Goal: Find specific page/section: Find specific page/section

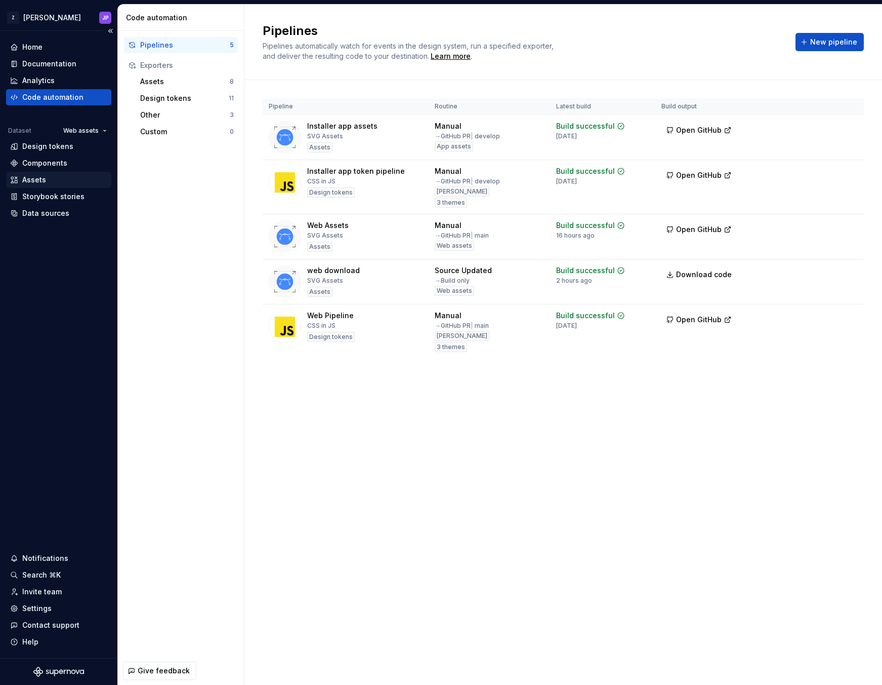
click at [58, 180] on div "Assets" at bounding box center [58, 180] width 97 height 10
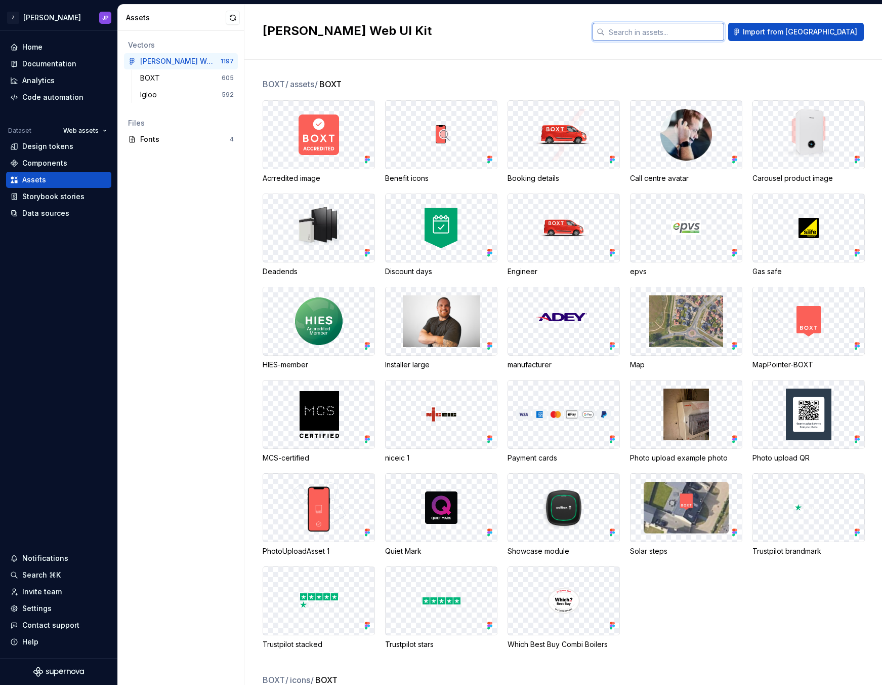
click at [721, 32] on input "text" at bounding box center [664, 32] width 119 height 18
type input "other"
click at [152, 92] on div "Igloo" at bounding box center [150, 95] width 21 height 10
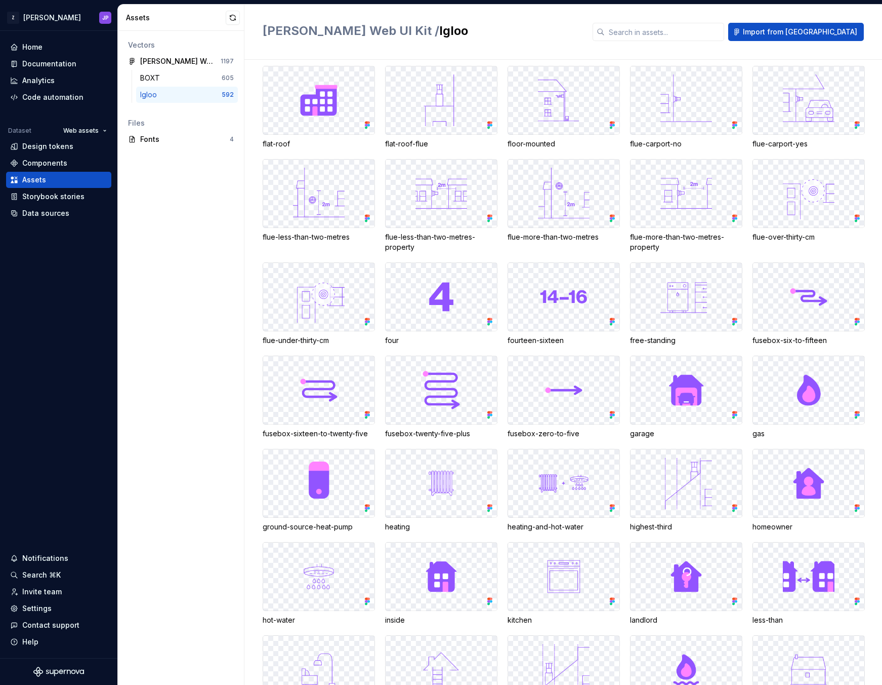
scroll to position [8873, 0]
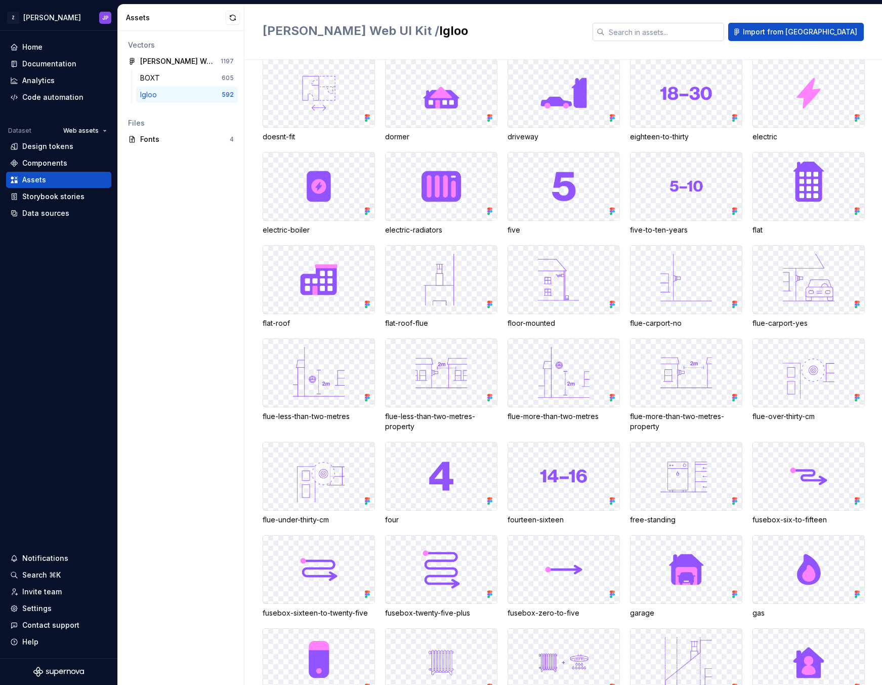
click at [688, 24] on input "text" at bounding box center [664, 32] width 119 height 18
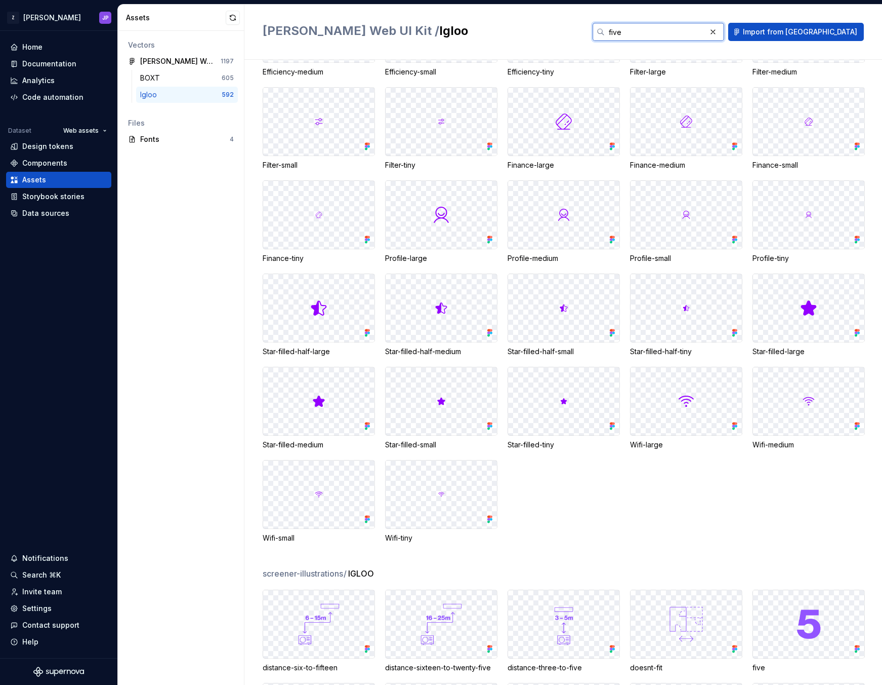
scroll to position [0, 0]
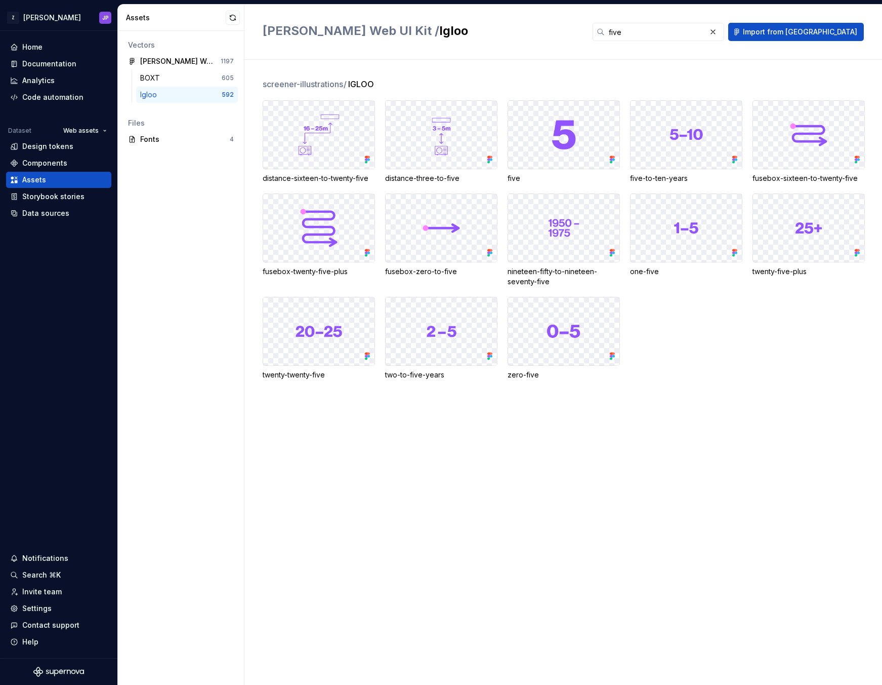
click at [779, 414] on div "screener-illustrations / IGLOO distance-sixteen-to-twenty-five distance-three-t…" at bounding box center [573, 372] width 620 height 625
drag, startPoint x: 461, startPoint y: 54, endPoint x: 443, endPoint y: 29, distance: 30.8
click at [461, 54] on div "[PERSON_NAME] Web UI Kit / Igloo five Import from [GEOGRAPHIC_DATA]" at bounding box center [564, 32] width 638 height 55
click at [674, 29] on input "five" at bounding box center [655, 32] width 101 height 18
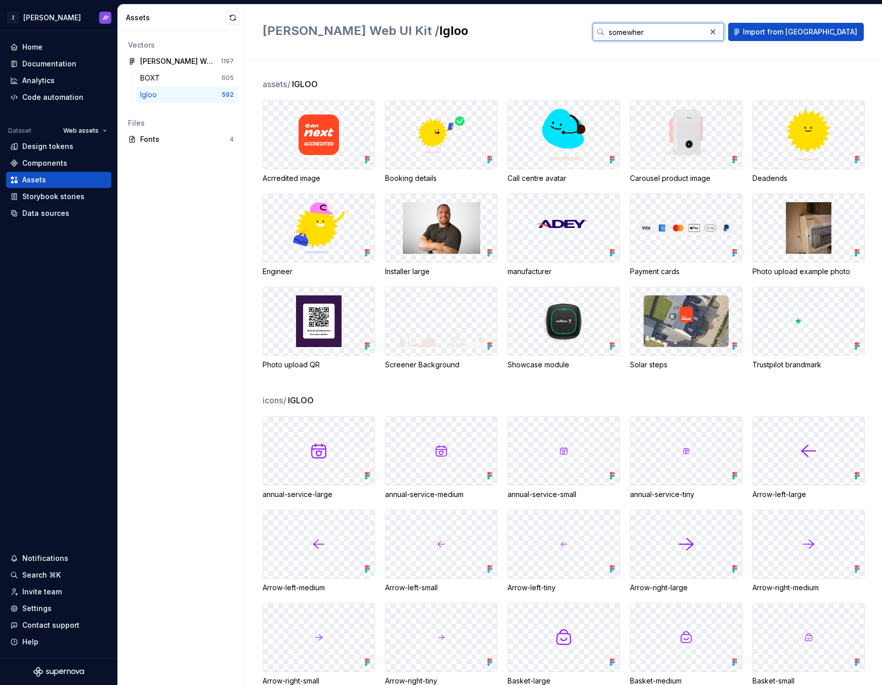
type input "somewhere"
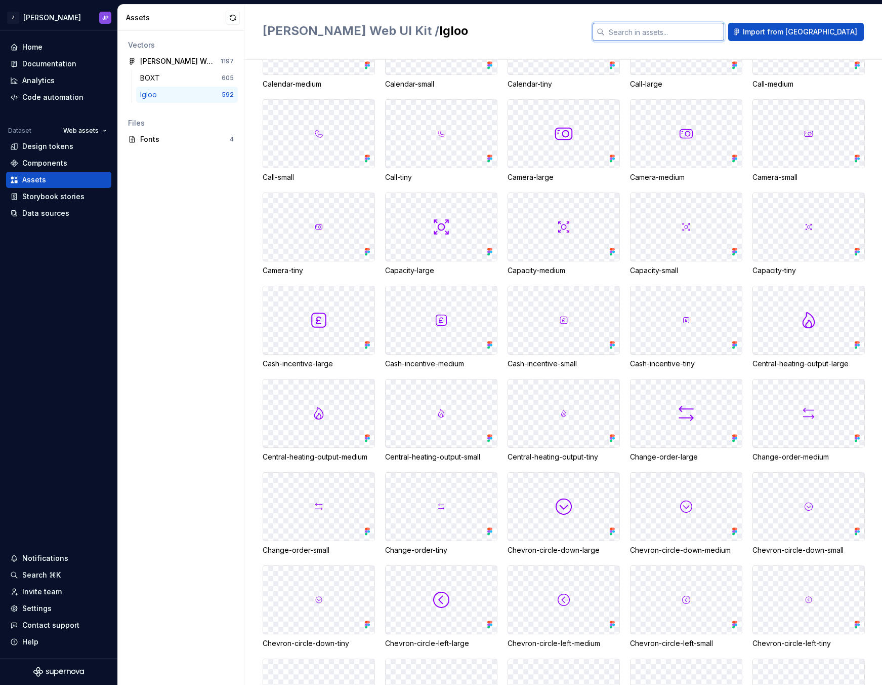
scroll to position [1289, 0]
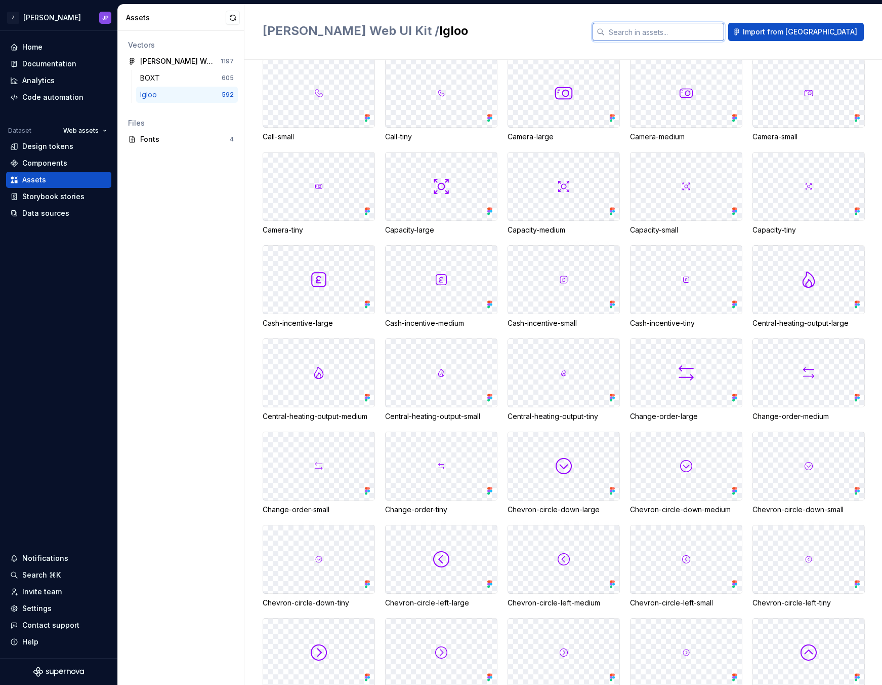
click at [709, 29] on input "text" at bounding box center [664, 32] width 119 height 18
type input "base"
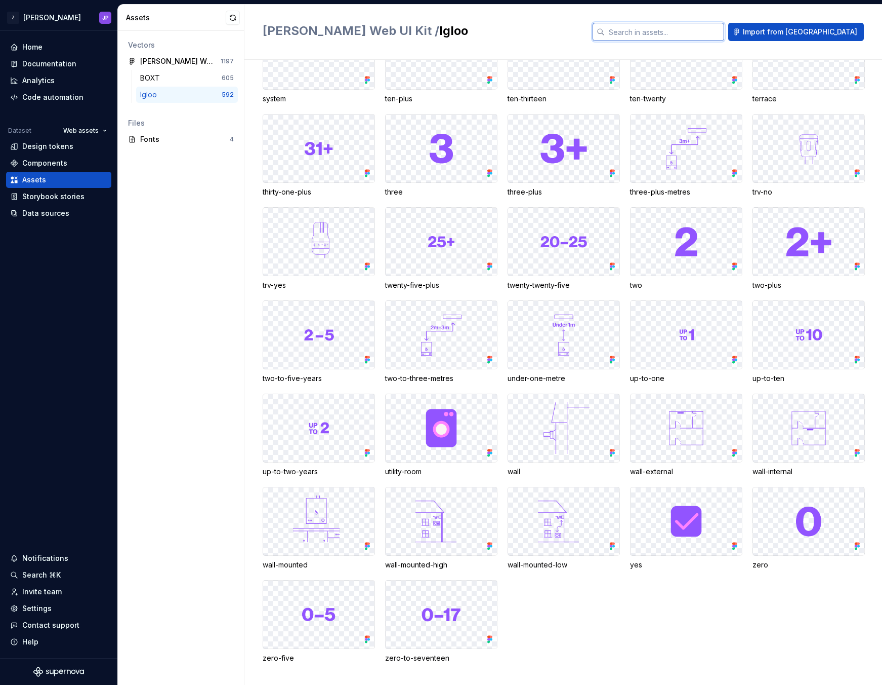
scroll to position [10611, 0]
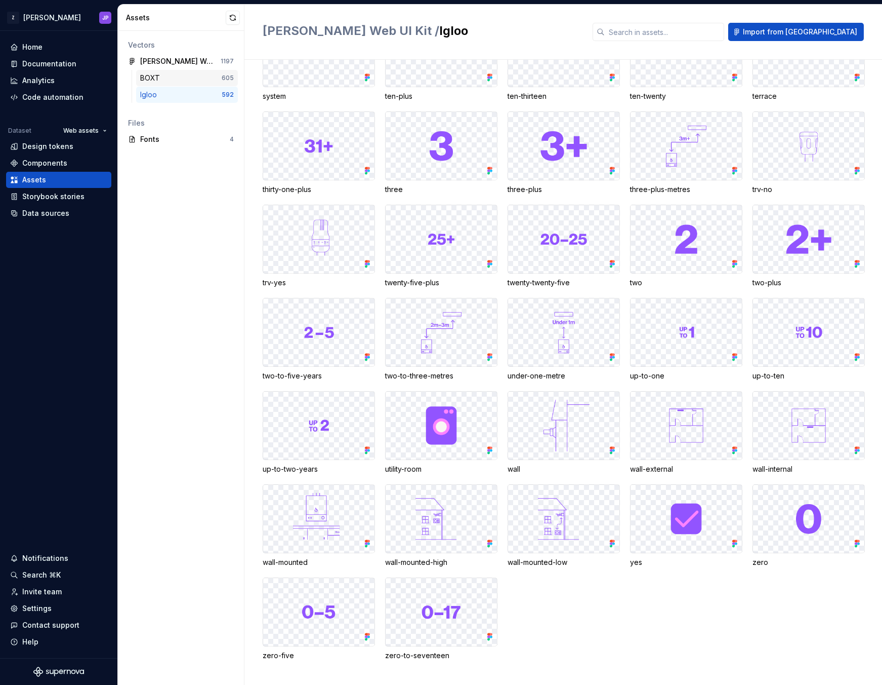
click at [183, 76] on div "BOXT" at bounding box center [181, 78] width 82 height 10
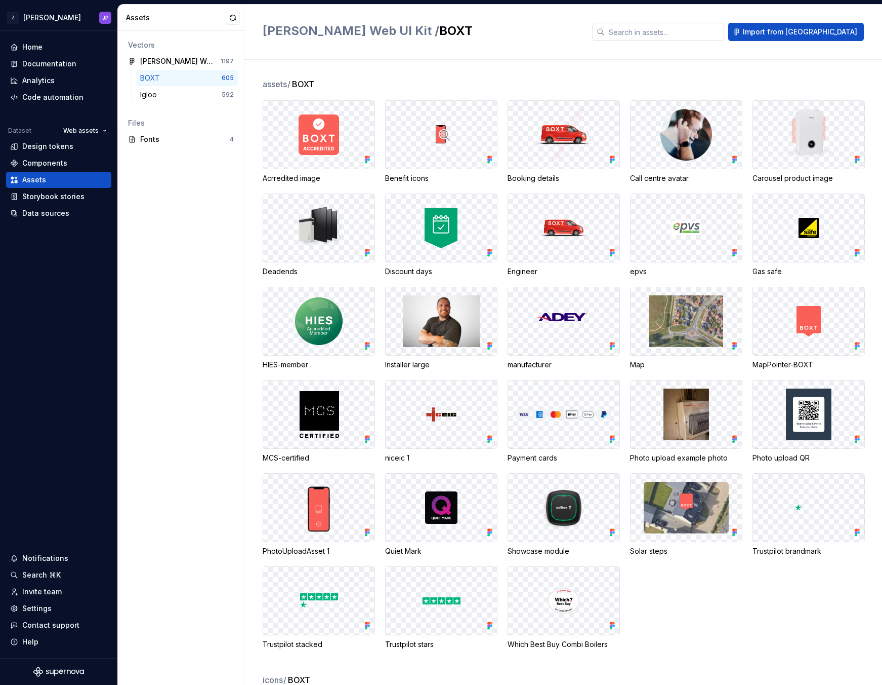
click at [717, 40] on input "text" at bounding box center [664, 32] width 119 height 18
type input "base"
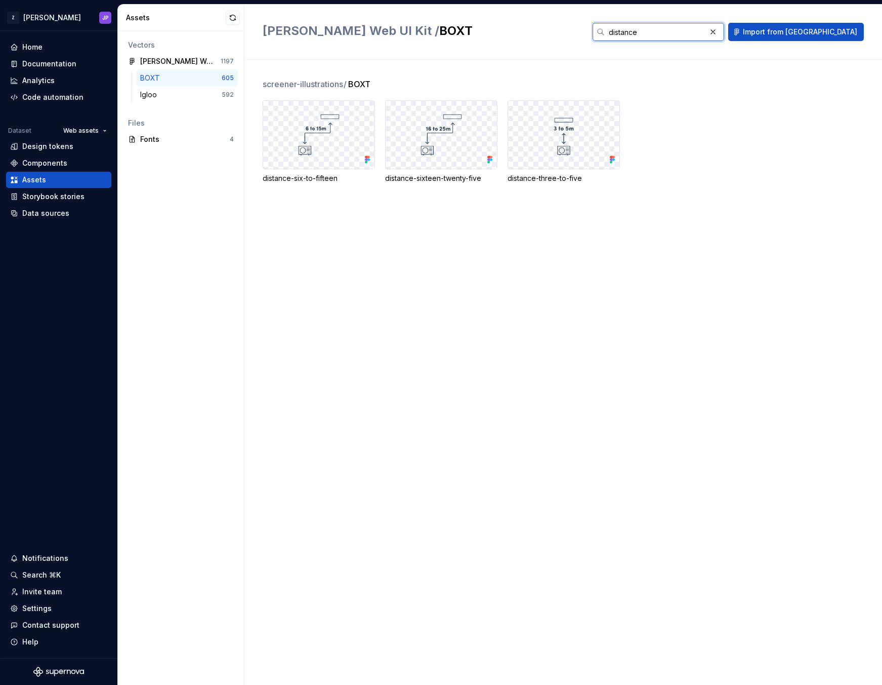
type input "distance"
drag, startPoint x: 487, startPoint y: 181, endPoint x: 380, endPoint y: 181, distance: 106.8
click at [380, 181] on div "distance-six-to-fifteen distance-sixteen-twenty-five distance-three-to-five" at bounding box center [573, 141] width 620 height 83
copy div "distance-sixteen-twenty-five"
click at [211, 98] on div "Igloo" at bounding box center [181, 95] width 82 height 10
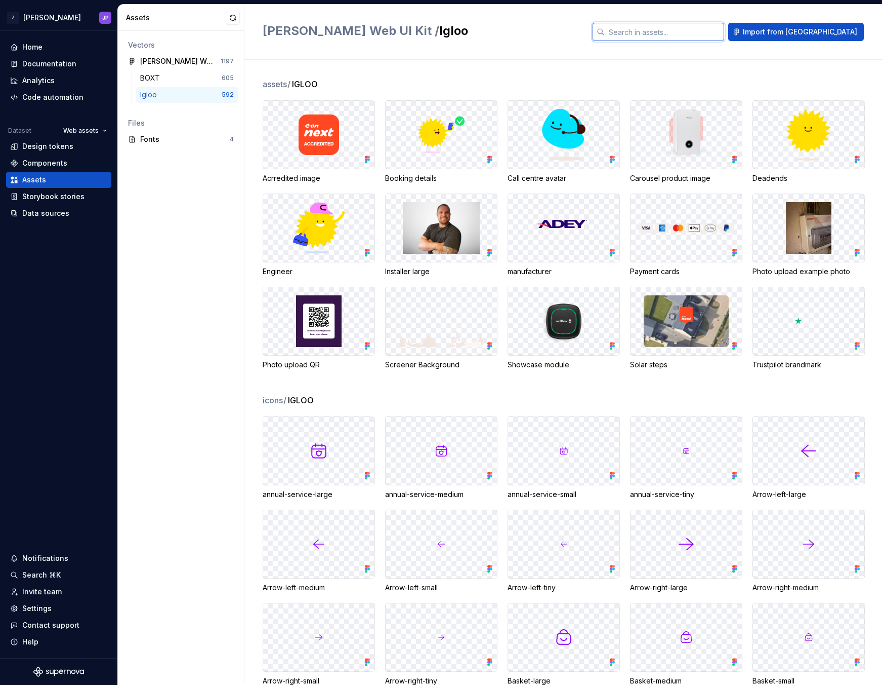
click at [725, 24] on input "text" at bounding box center [664, 32] width 119 height 18
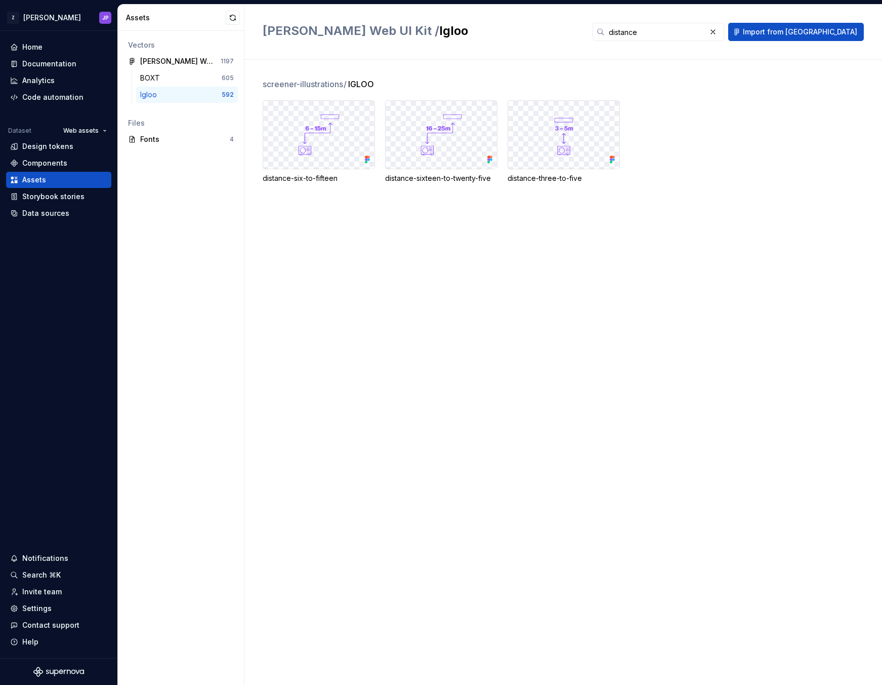
click at [730, 151] on div "distance-six-to-fifteen distance-sixteen-to-twenty-five distance-three-to-five" at bounding box center [573, 141] width 620 height 83
click at [706, 28] on input "distance" at bounding box center [655, 32] width 101 height 18
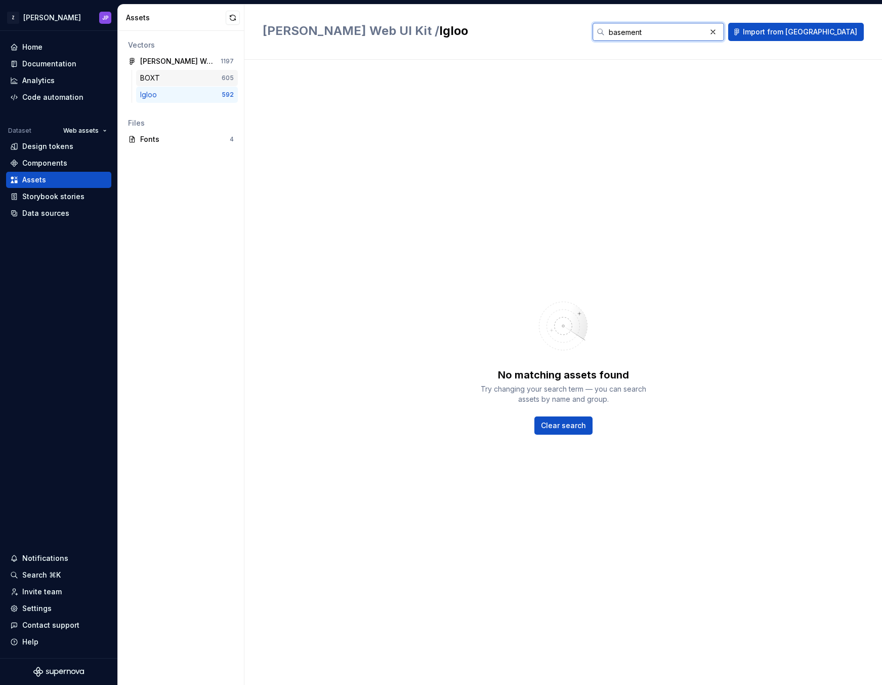
type input "basement"
click at [169, 75] on div "BOXT" at bounding box center [181, 78] width 82 height 10
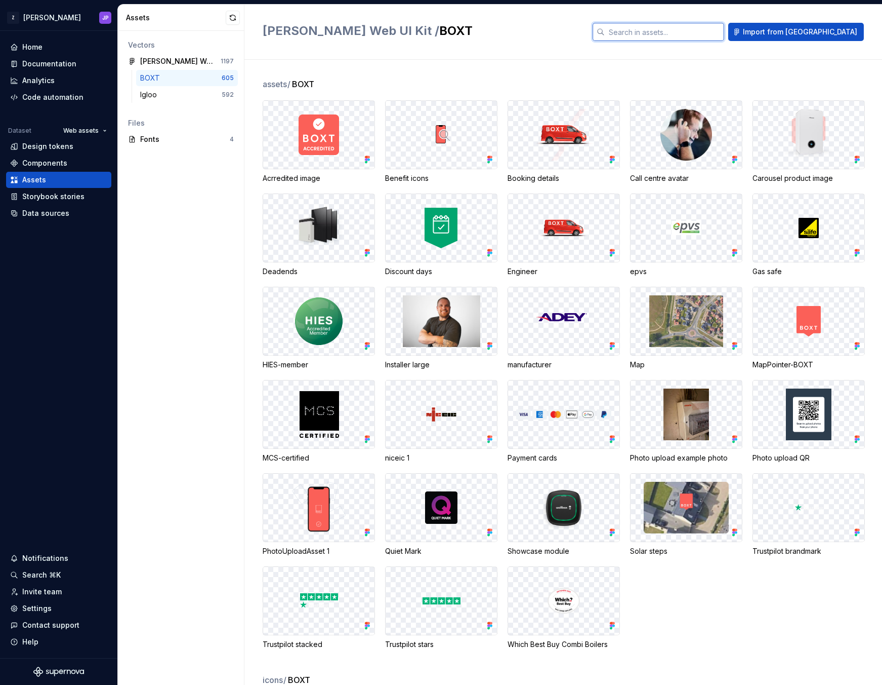
click at [674, 24] on input "text" at bounding box center [664, 32] width 119 height 18
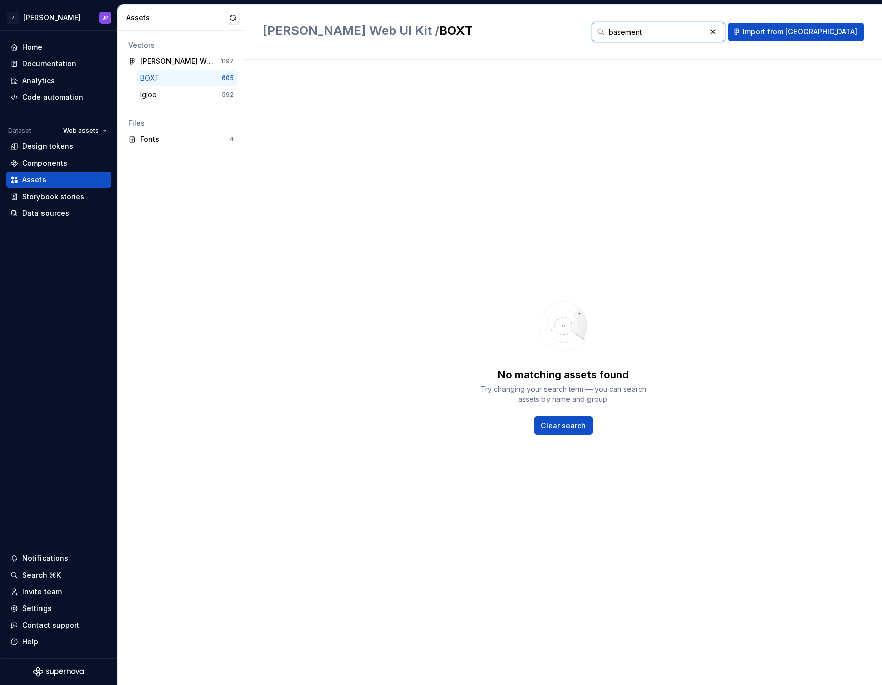
type input "basement"
click at [232, 19] on button "button" at bounding box center [233, 18] width 14 height 14
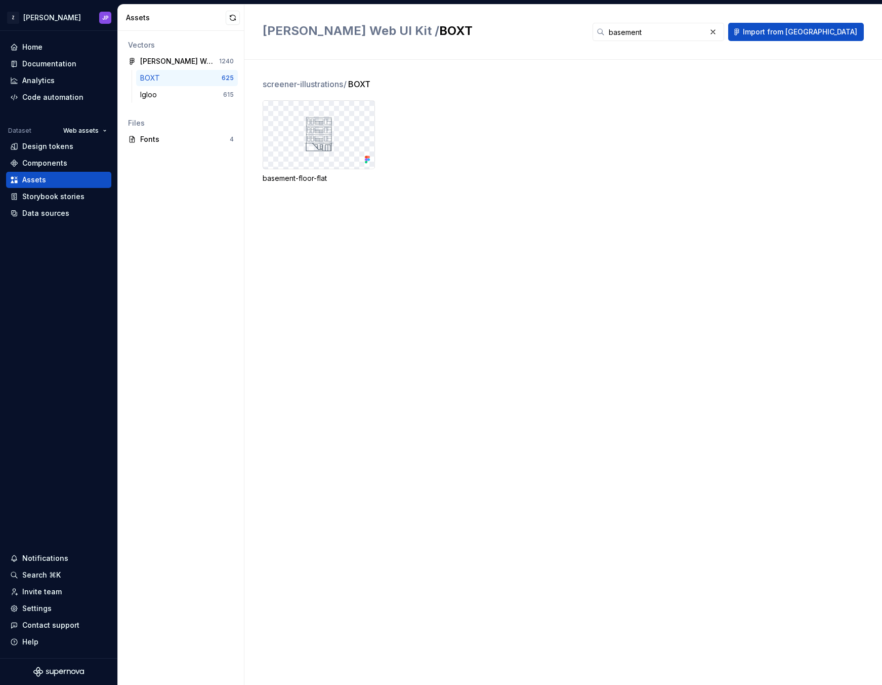
click at [727, 112] on div "basement-floor-flat" at bounding box center [573, 141] width 620 height 83
click at [706, 30] on input "basement" at bounding box center [655, 32] width 101 height 18
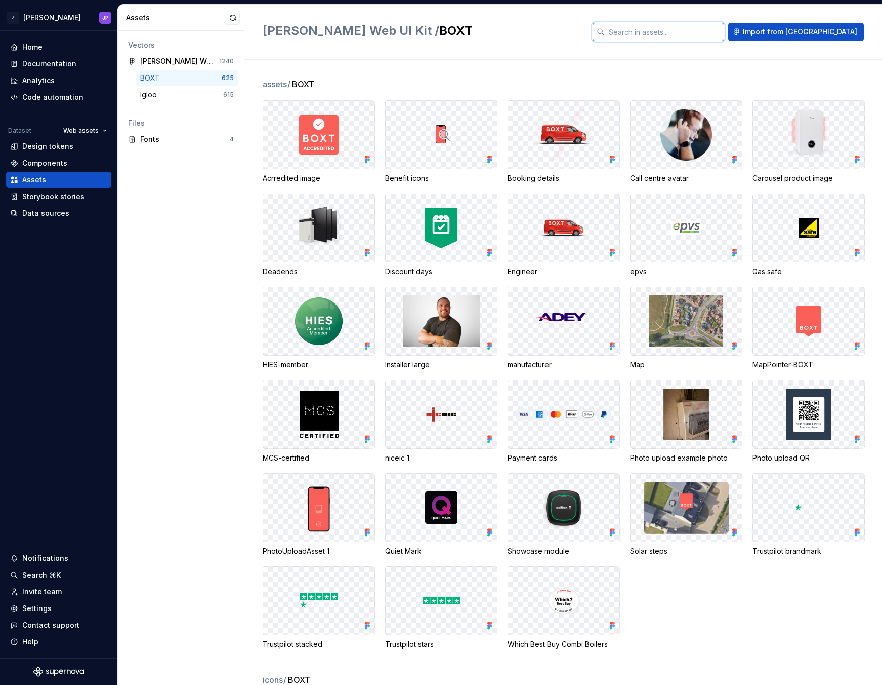
click at [664, 29] on input "text" at bounding box center [664, 32] width 119 height 18
click at [536, 30] on h2 "[PERSON_NAME] Web UI Kit / BOXT" at bounding box center [422, 31] width 318 height 16
click at [689, 26] on input "text" at bounding box center [664, 32] width 119 height 18
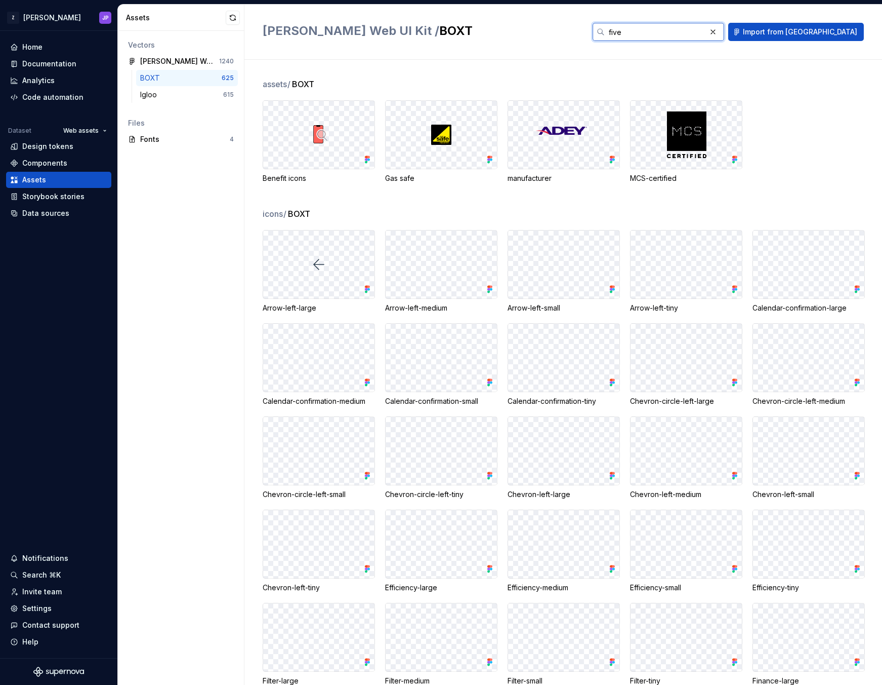
type input "five"
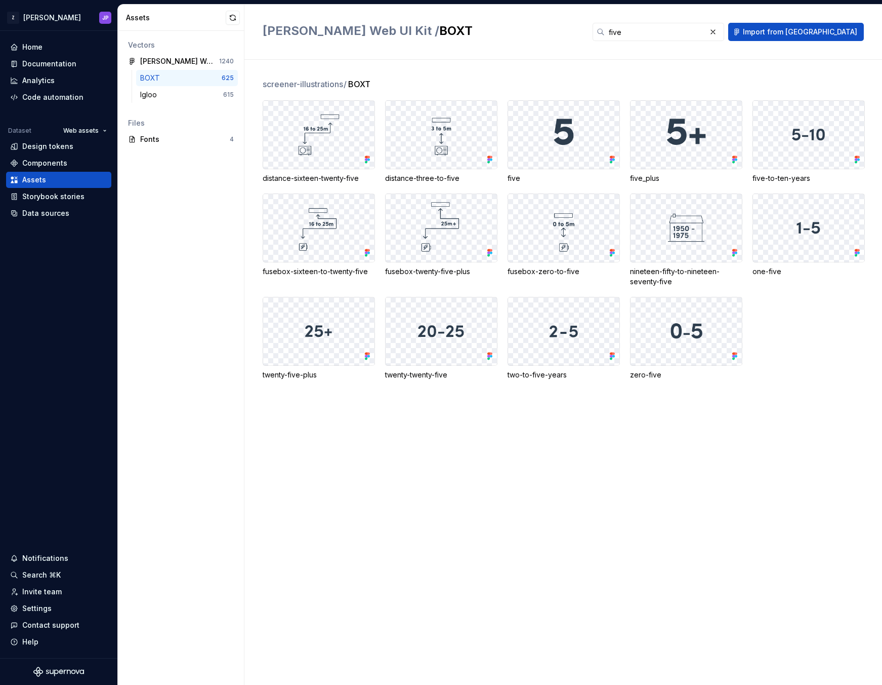
click at [664, 619] on div "screener-illustrations / BOXT distance-sixteen-twenty-five distance-three-to-fi…" at bounding box center [573, 372] width 620 height 625
click at [46, 94] on div "Code automation" at bounding box center [52, 97] width 61 height 10
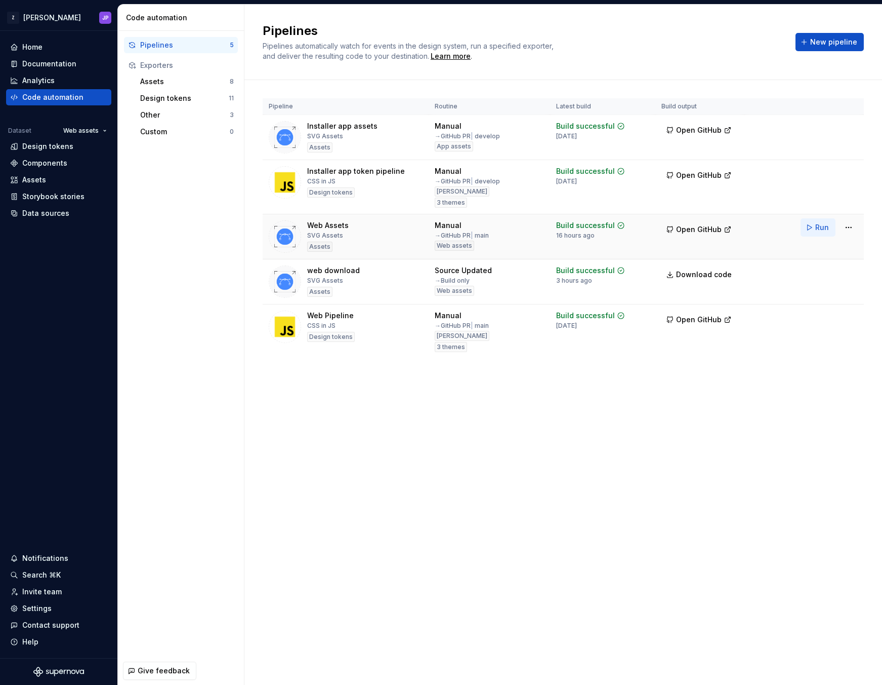
click at [807, 231] on button "Run" at bounding box center [818, 227] width 35 height 18
click at [442, 444] on div "Pipelines Pipelines automatically watch for events in the design system, run a …" at bounding box center [564, 345] width 638 height 680
click at [489, 432] on div "Pipelines Pipelines automatically watch for events in the design system, run a …" at bounding box center [564, 345] width 638 height 680
click at [693, 228] on span "Open GitHub" at bounding box center [699, 229] width 46 height 10
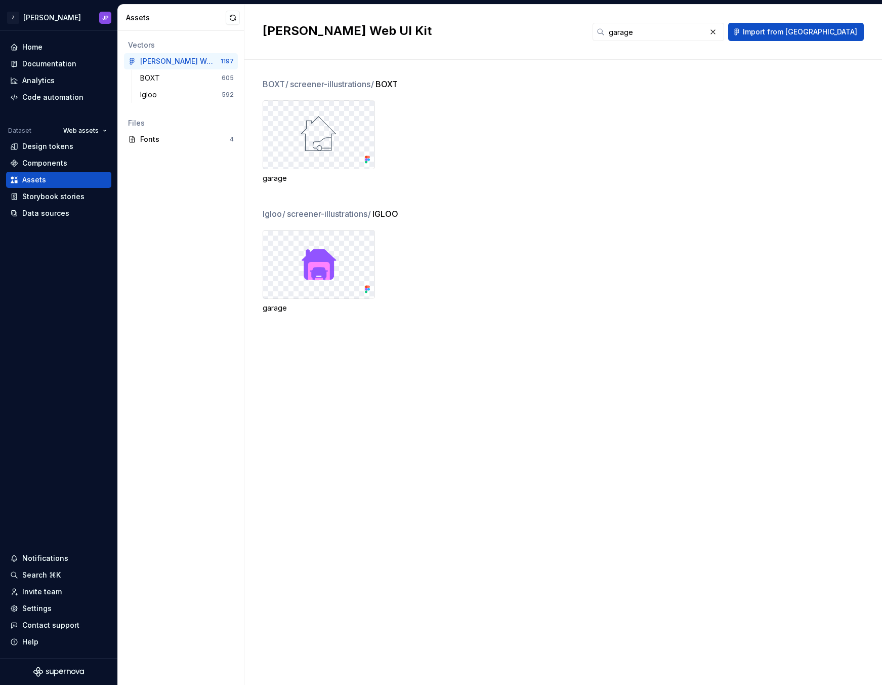
click at [699, 34] on input "garage" at bounding box center [655, 32] width 101 height 18
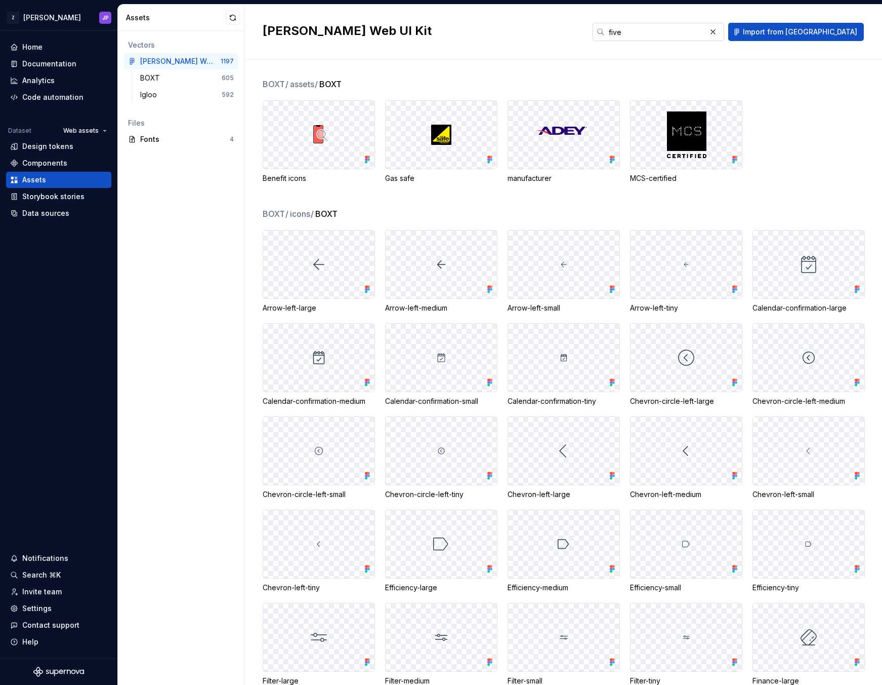
type input "five"
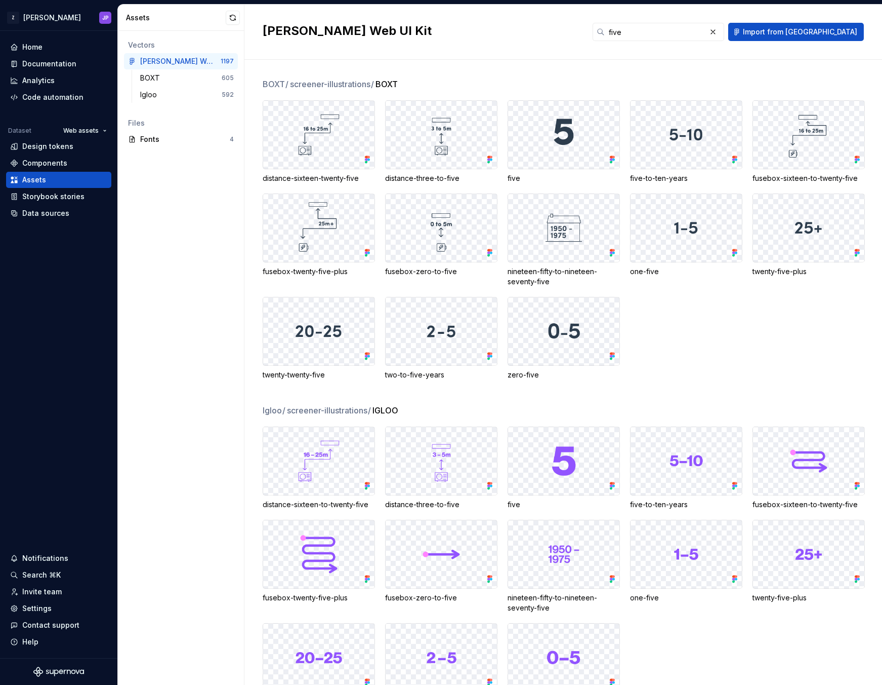
scroll to position [46, 0]
